Goal: Transaction & Acquisition: Purchase product/service

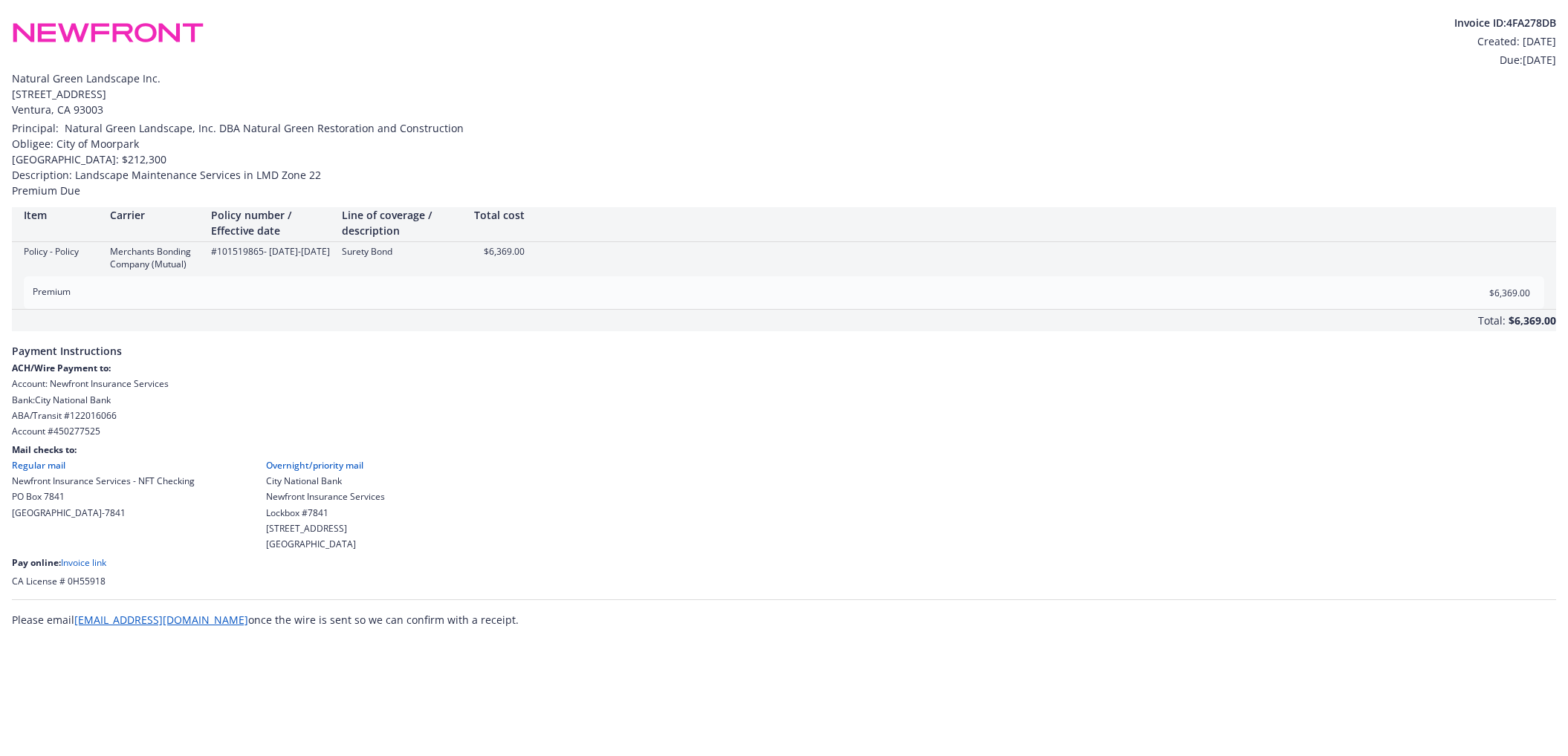
click at [77, 562] on link "Invoice link" at bounding box center [83, 562] width 45 height 13
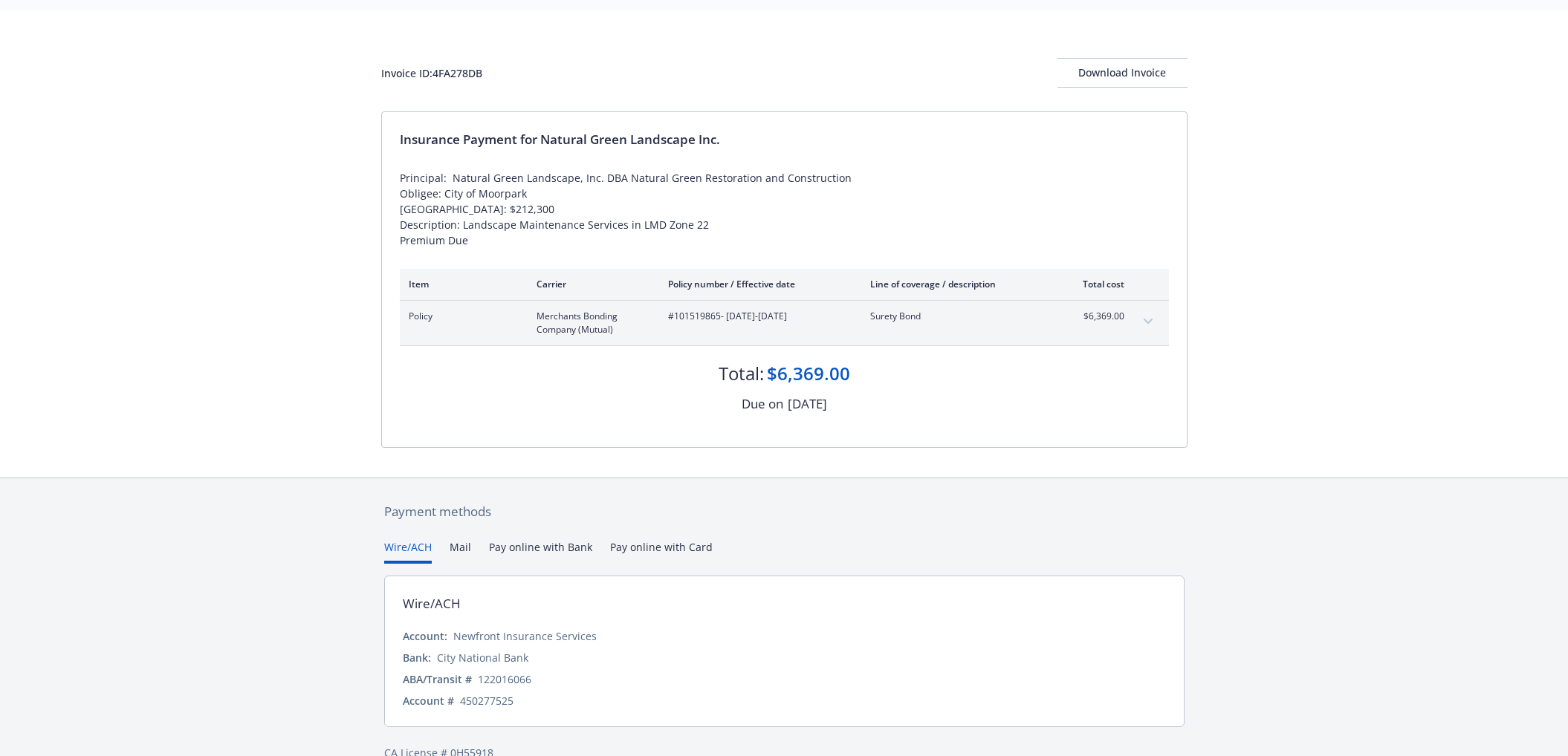
scroll to position [71, 0]
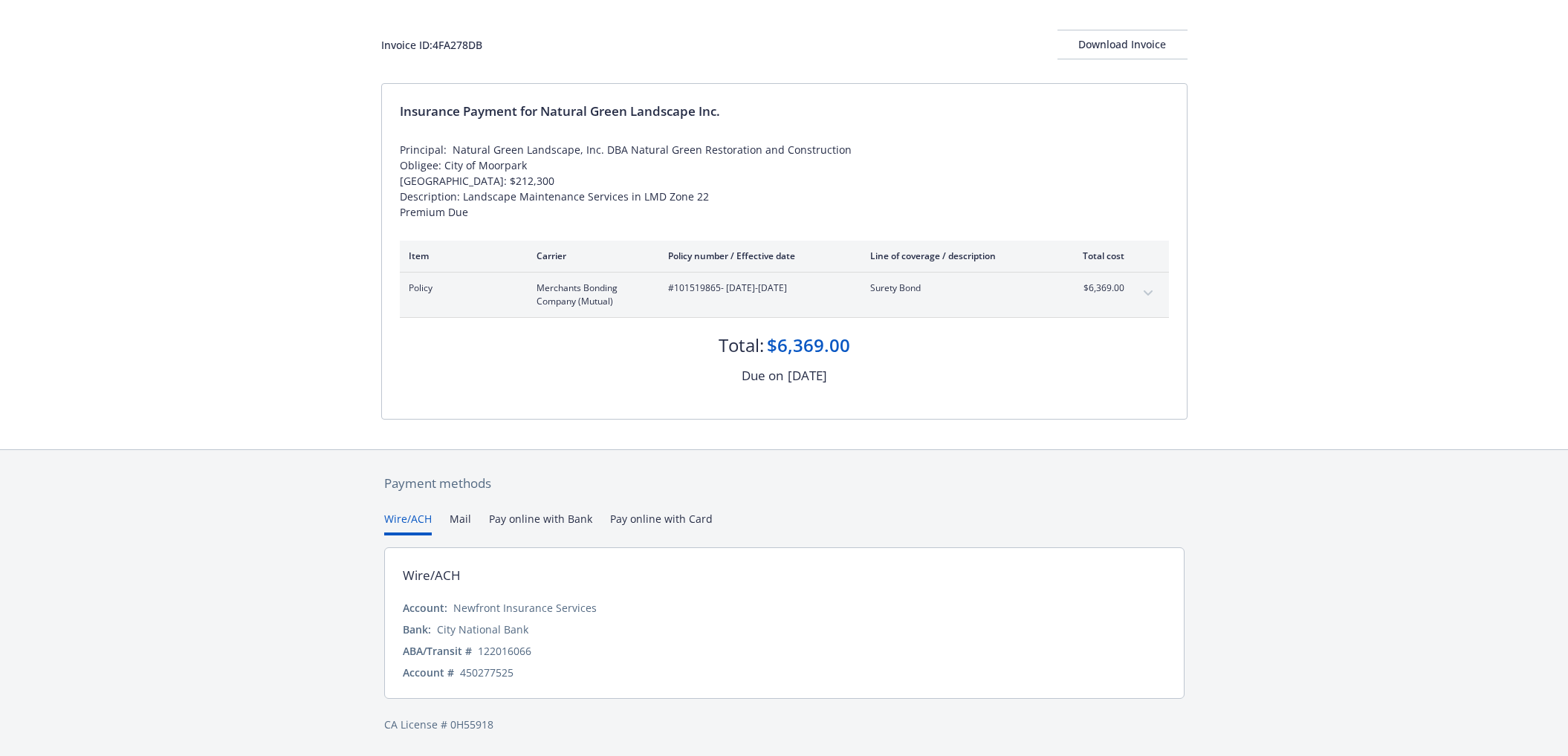
click at [553, 518] on button "Pay online with Bank" at bounding box center [541, 523] width 103 height 24
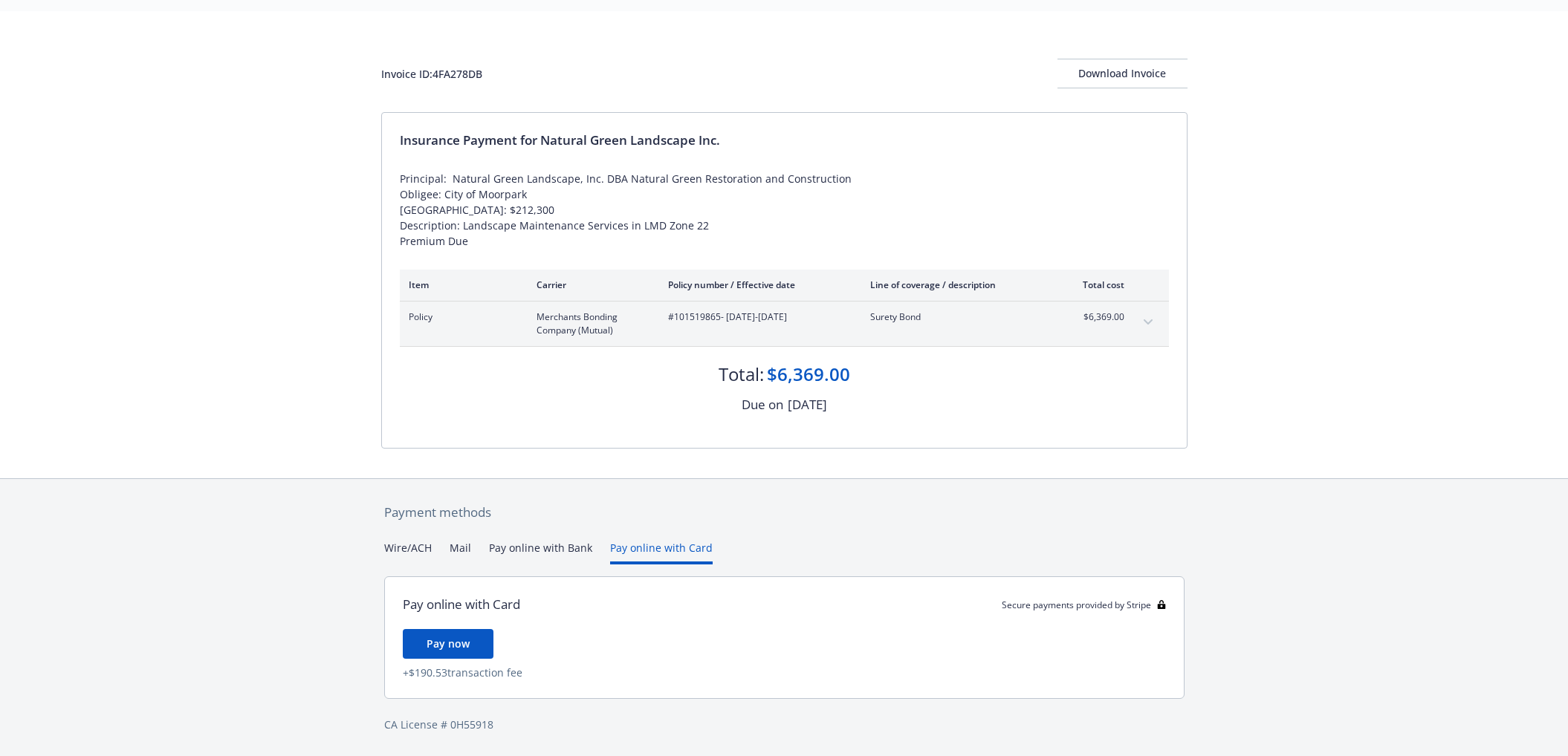
click at [660, 522] on div "Payment methods Wire/ACH Mail Pay online with Bank Pay online with Card Pay onl…" at bounding box center [784, 617] width 806 height 278
click at [561, 544] on button "Pay online with Bank" at bounding box center [541, 552] width 103 height 24
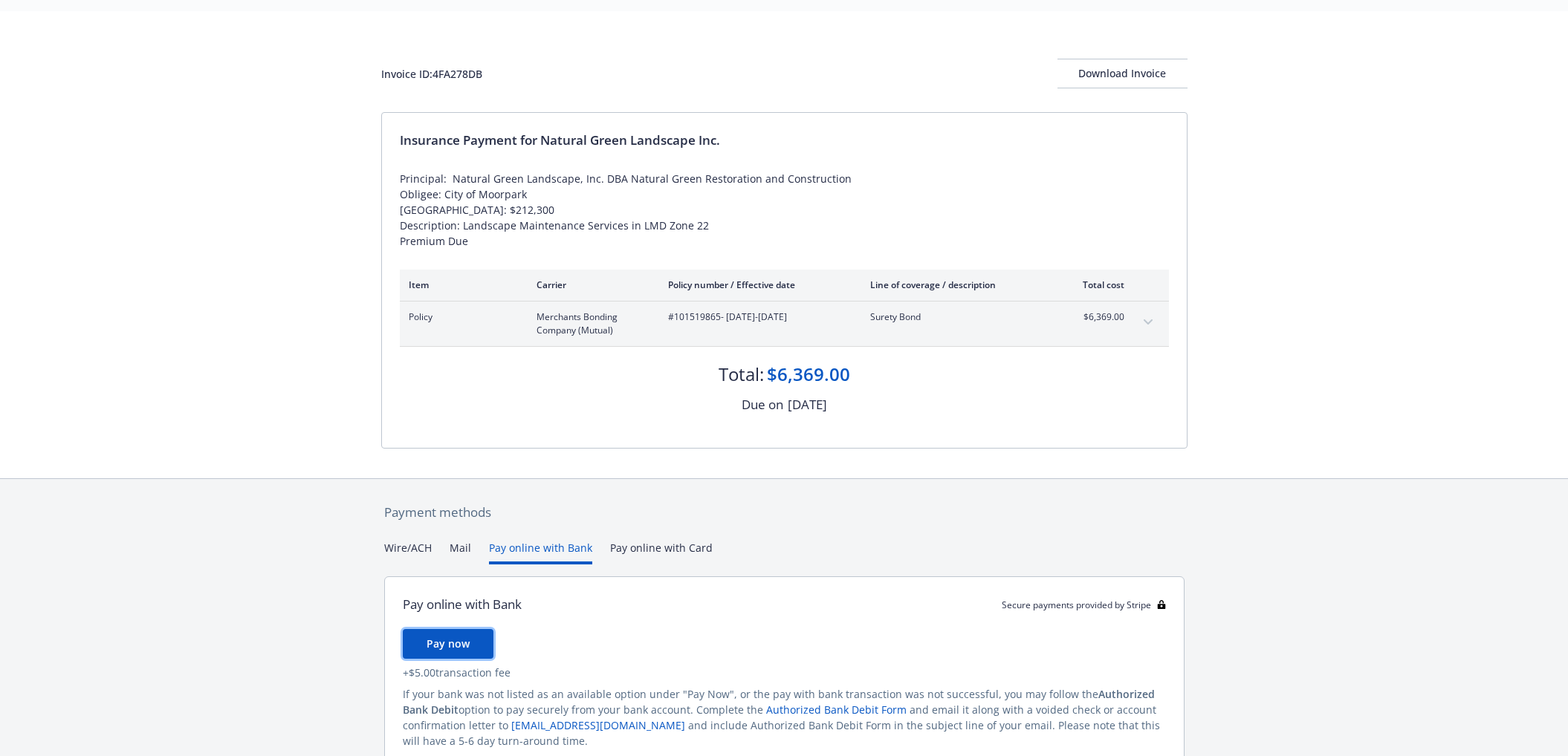
click at [456, 640] on span "Pay now" at bounding box center [448, 643] width 43 height 14
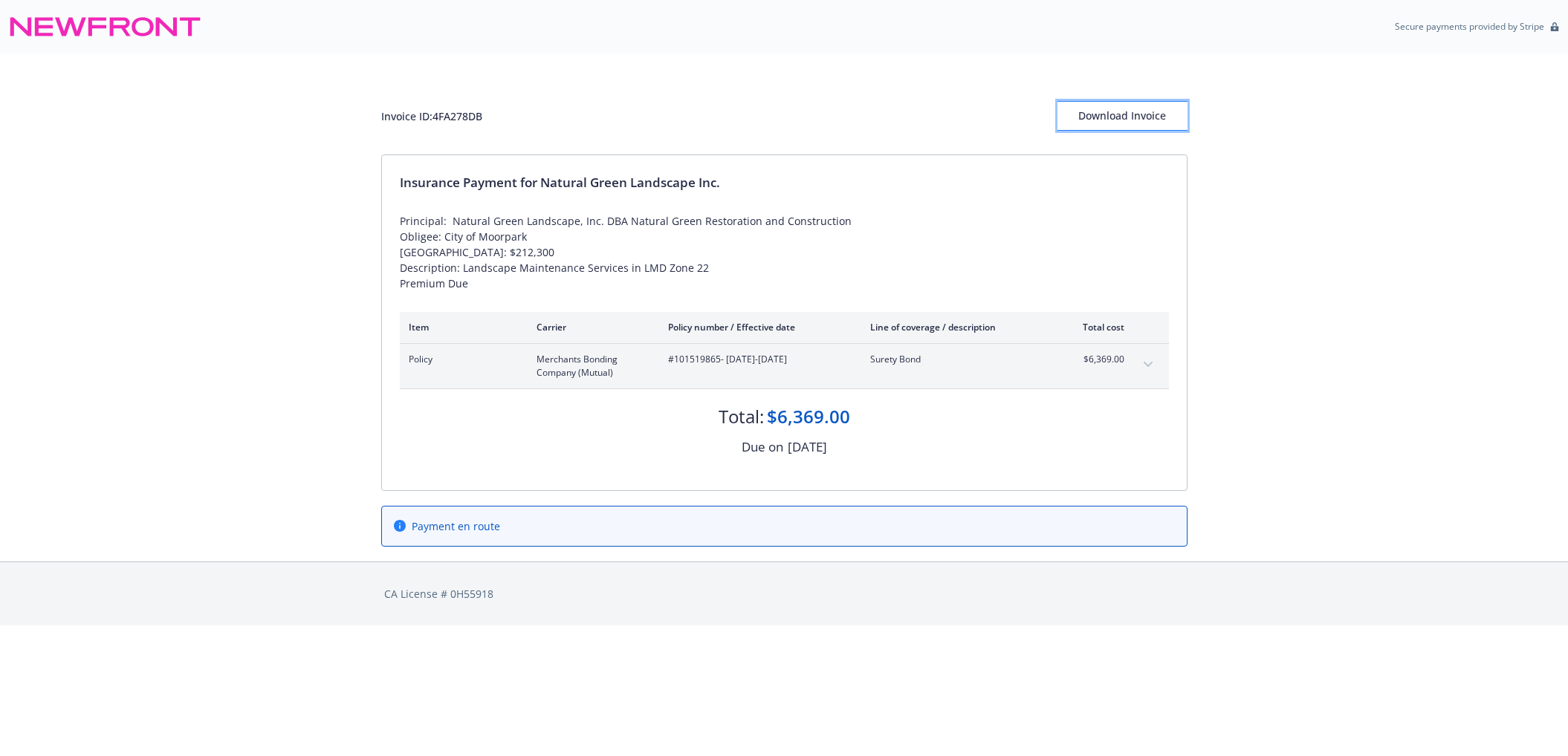
click at [1089, 122] on div "Download Invoice" at bounding box center [1122, 116] width 130 height 28
